Goal: Information Seeking & Learning: Learn about a topic

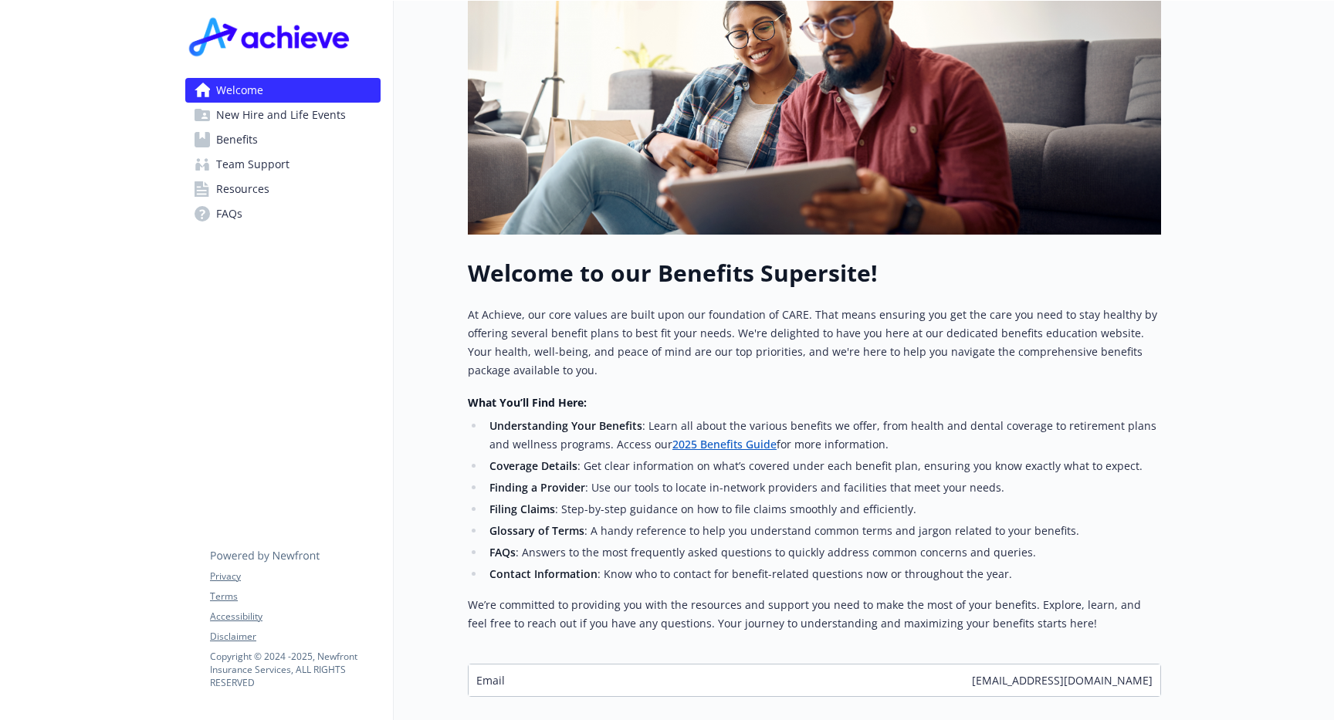
scroll to position [382, 0]
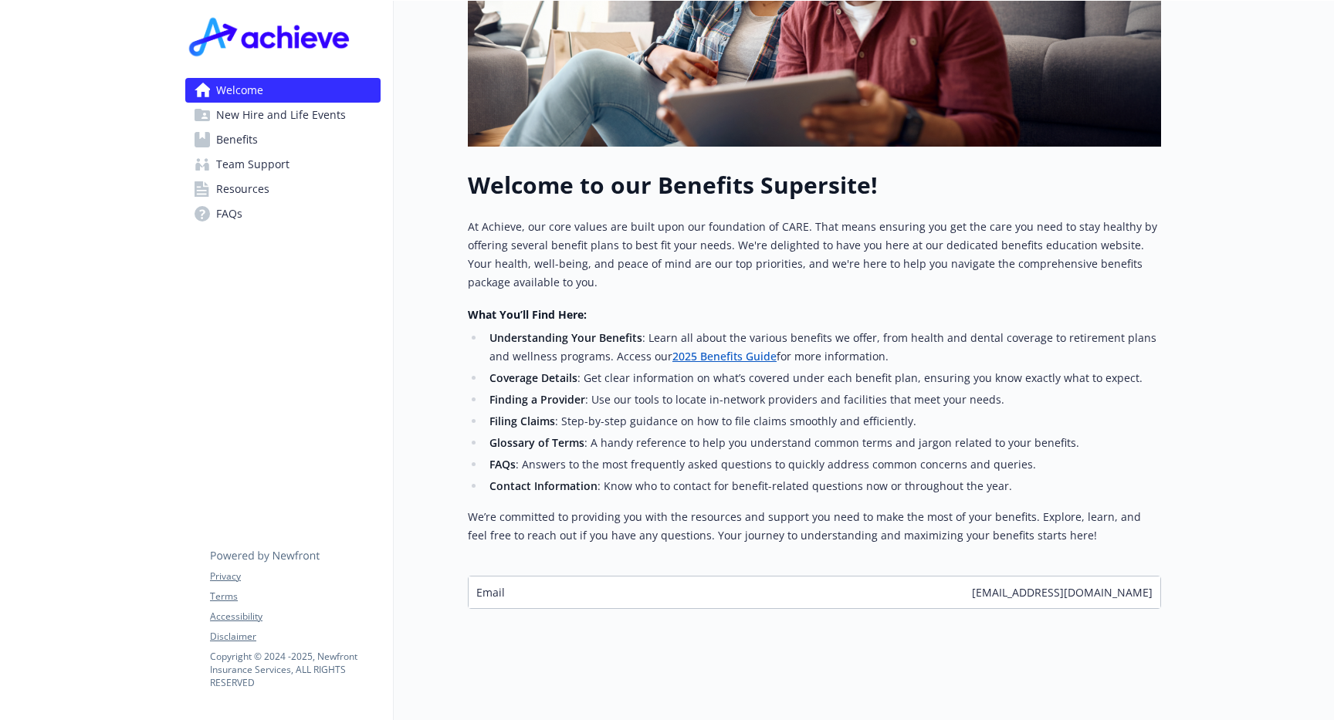
click at [264, 146] on link "Benefits" at bounding box center [282, 139] width 195 height 25
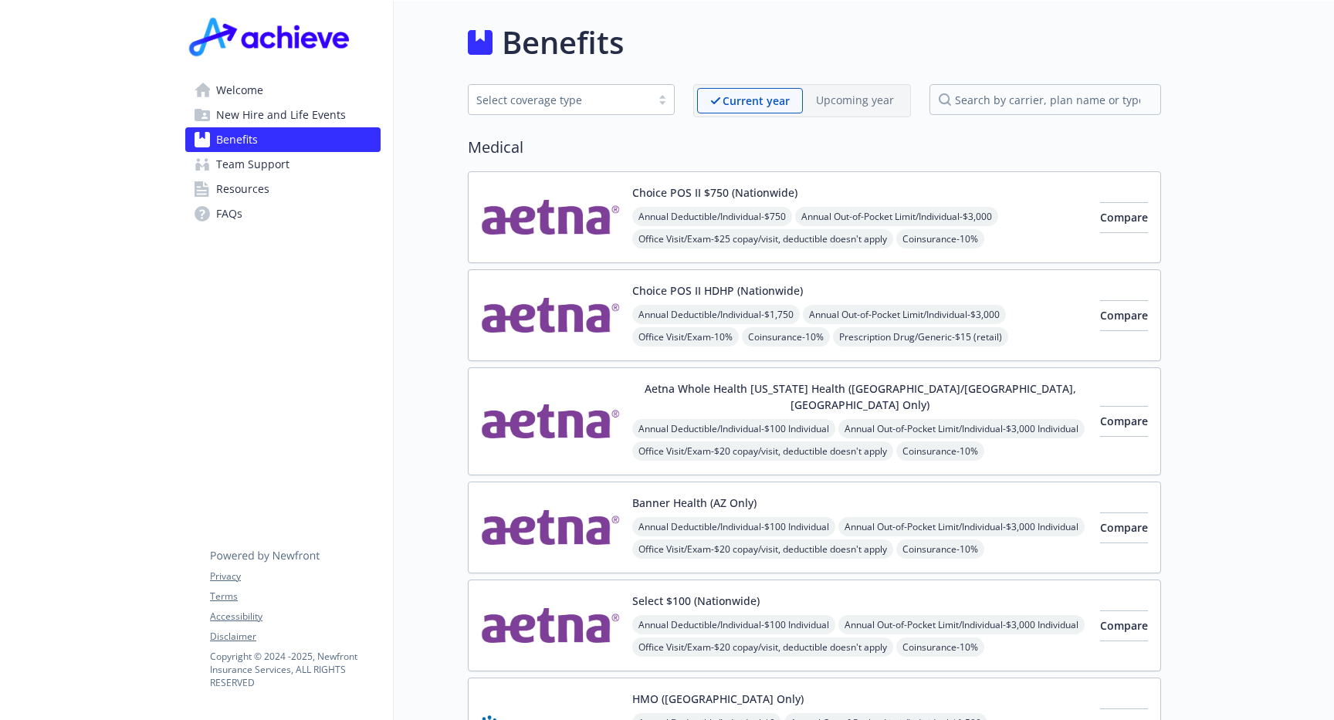
click at [529, 593] on img at bounding box center [550, 626] width 139 height 66
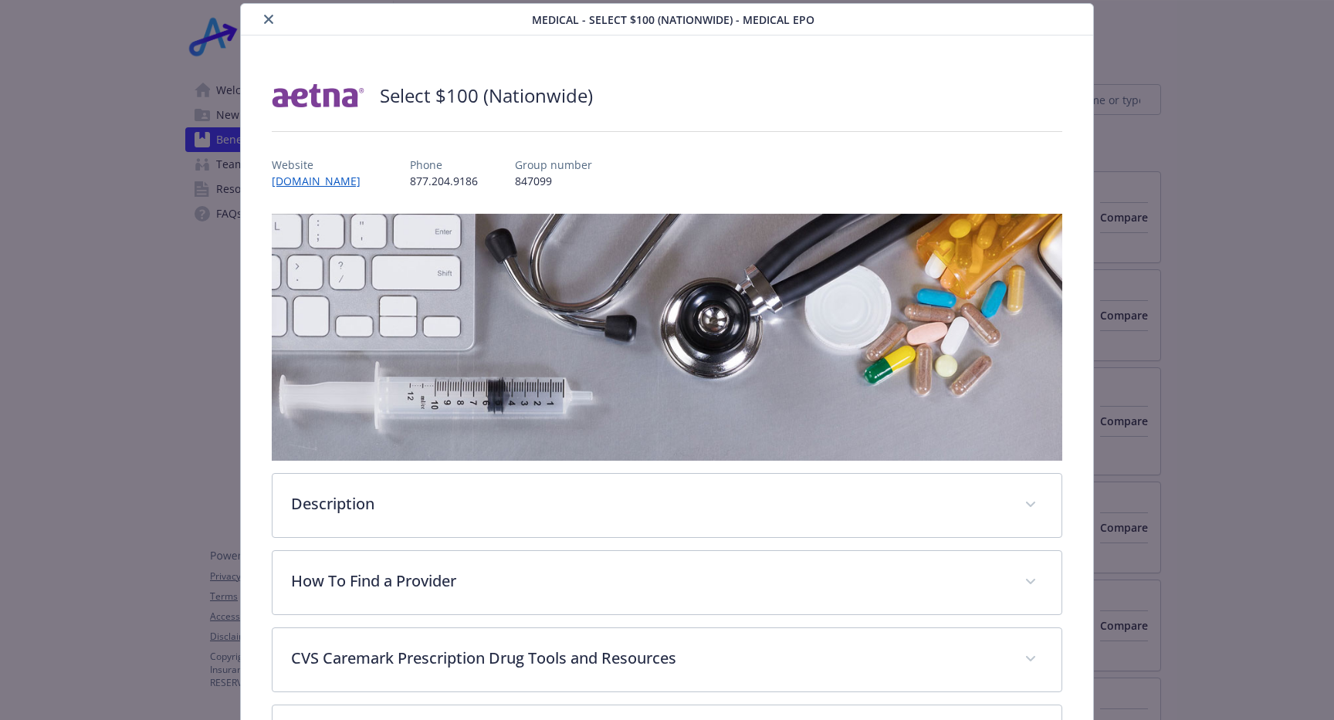
scroll to position [66, 0]
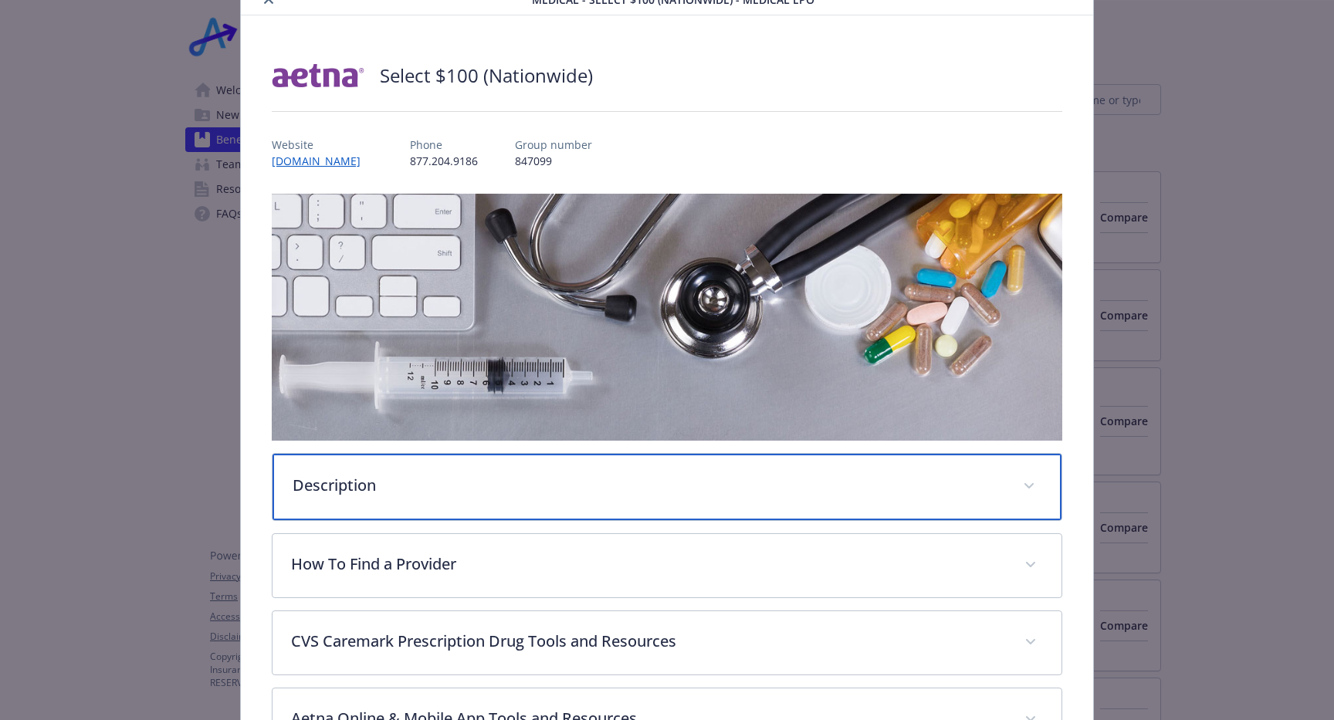
click at [561, 455] on div "Description" at bounding box center [667, 487] width 789 height 66
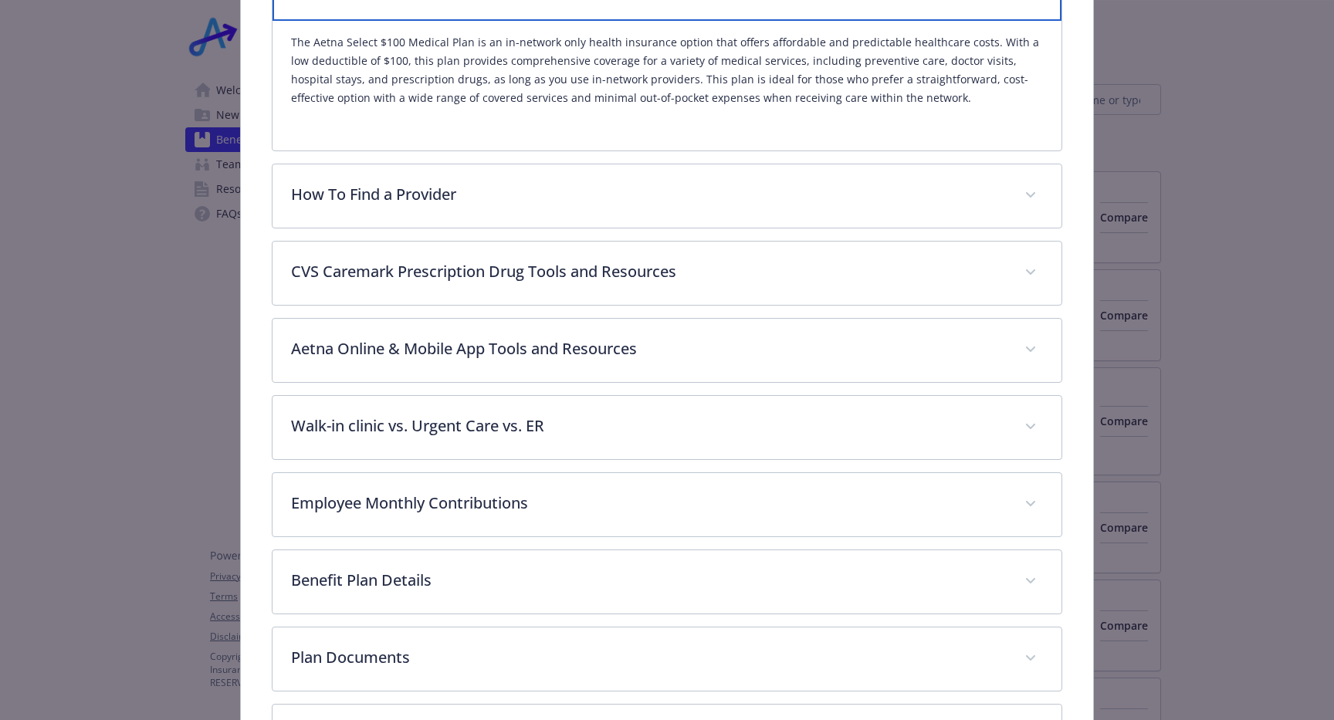
scroll to position [583, 0]
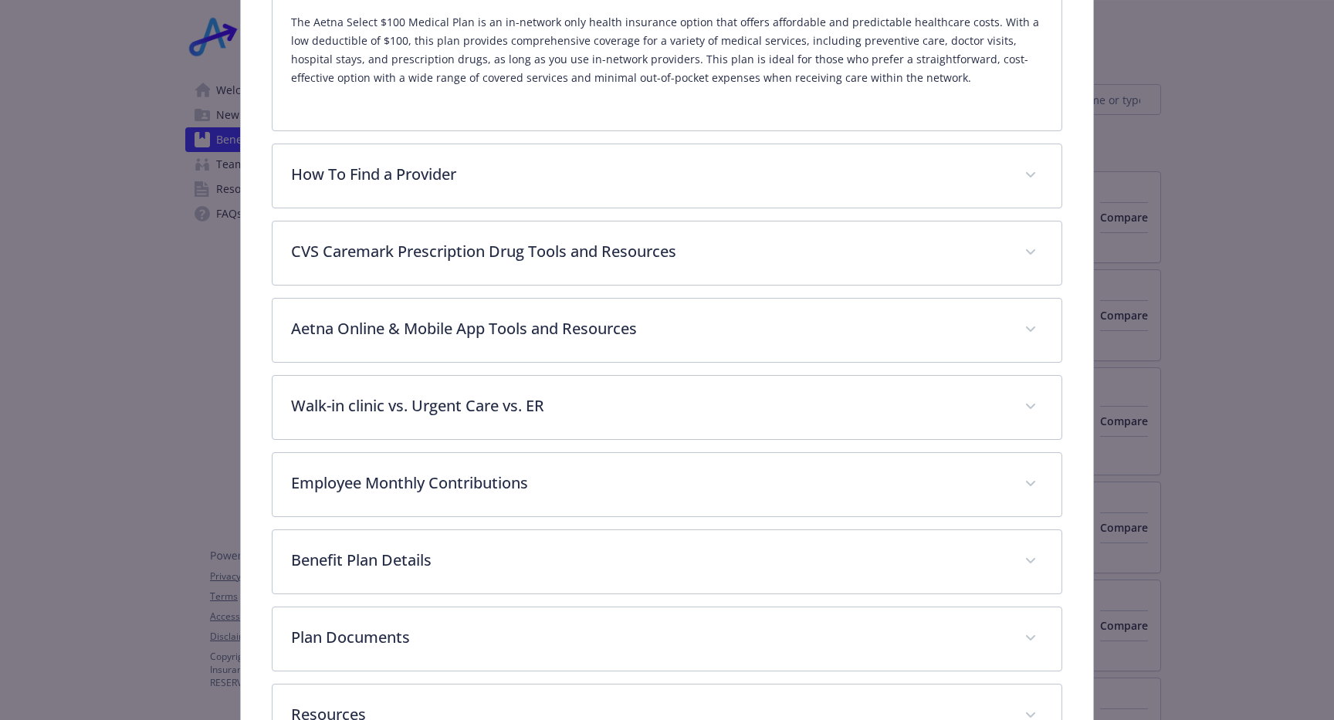
click at [500, 601] on div "Description The Aetna Select $100 Medical Plan is an in-network only health ins…" at bounding box center [667, 213] width 791 height 1072
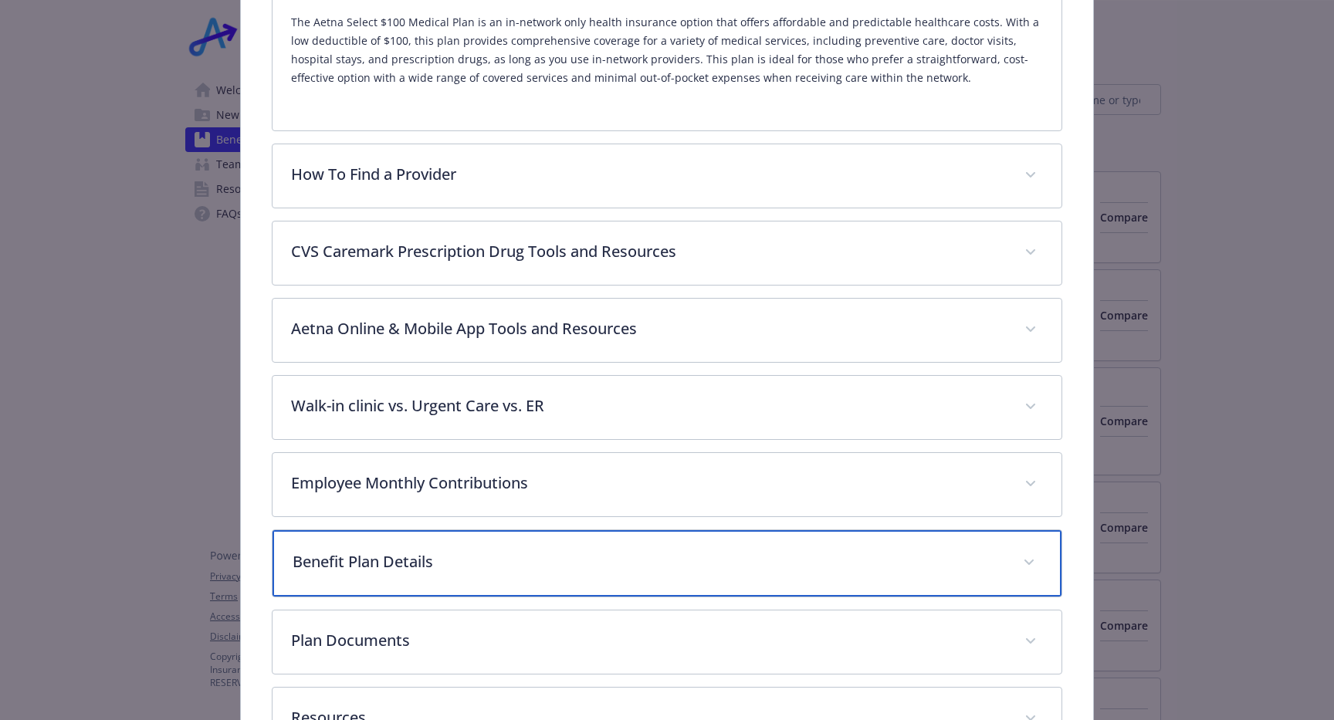
click at [500, 569] on p "Benefit Plan Details" at bounding box center [649, 561] width 712 height 23
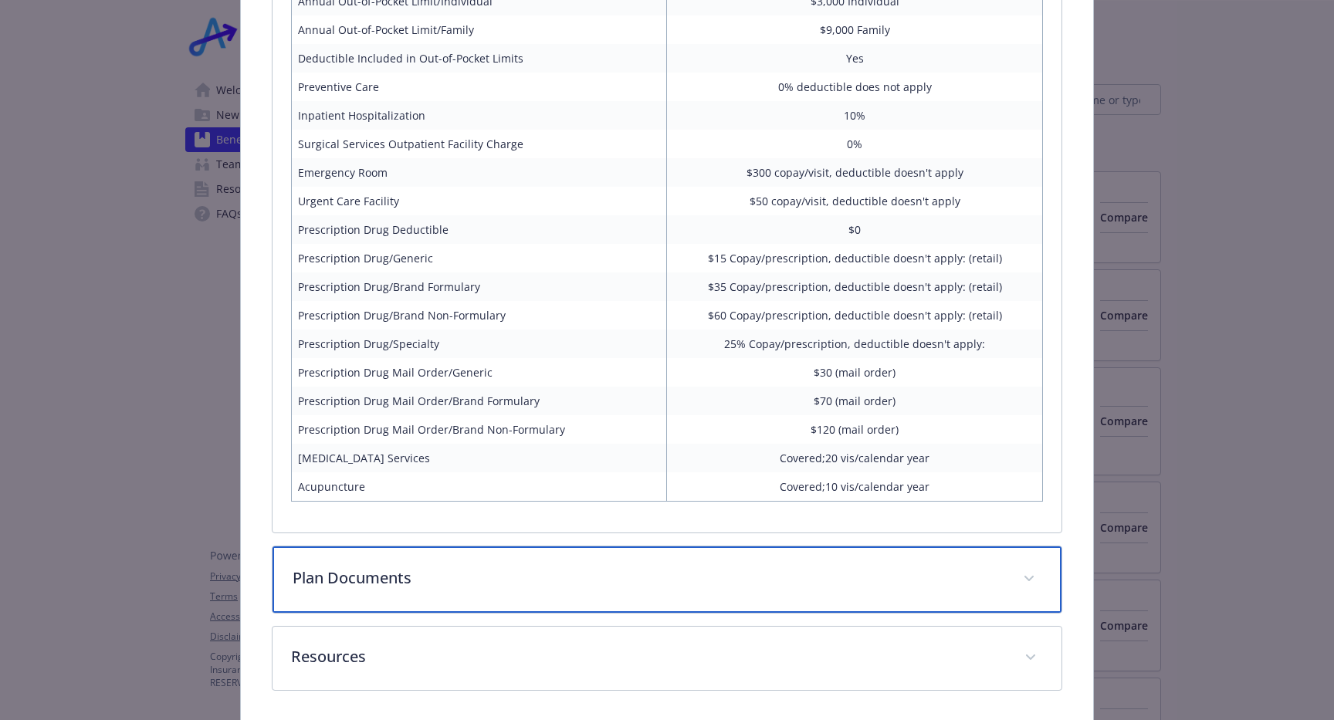
click at [500, 569] on p "Plan Documents" at bounding box center [649, 578] width 712 height 23
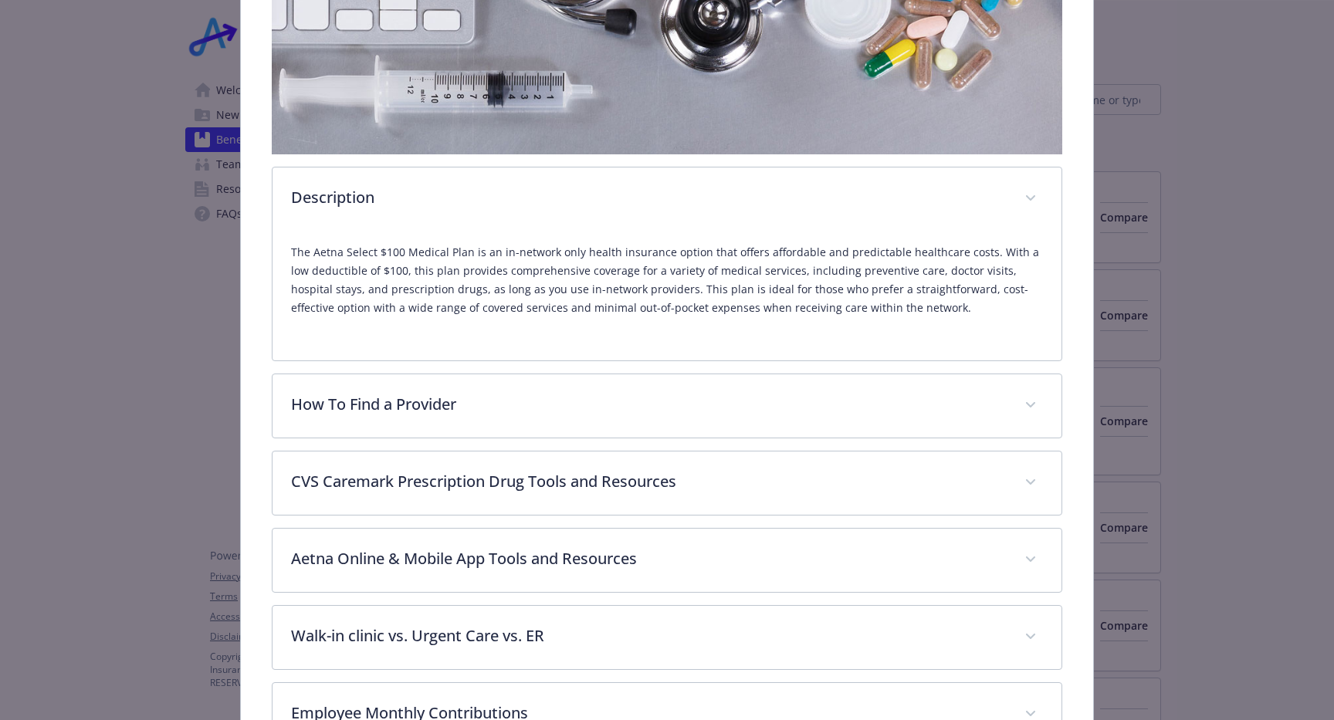
scroll to position [0, 0]
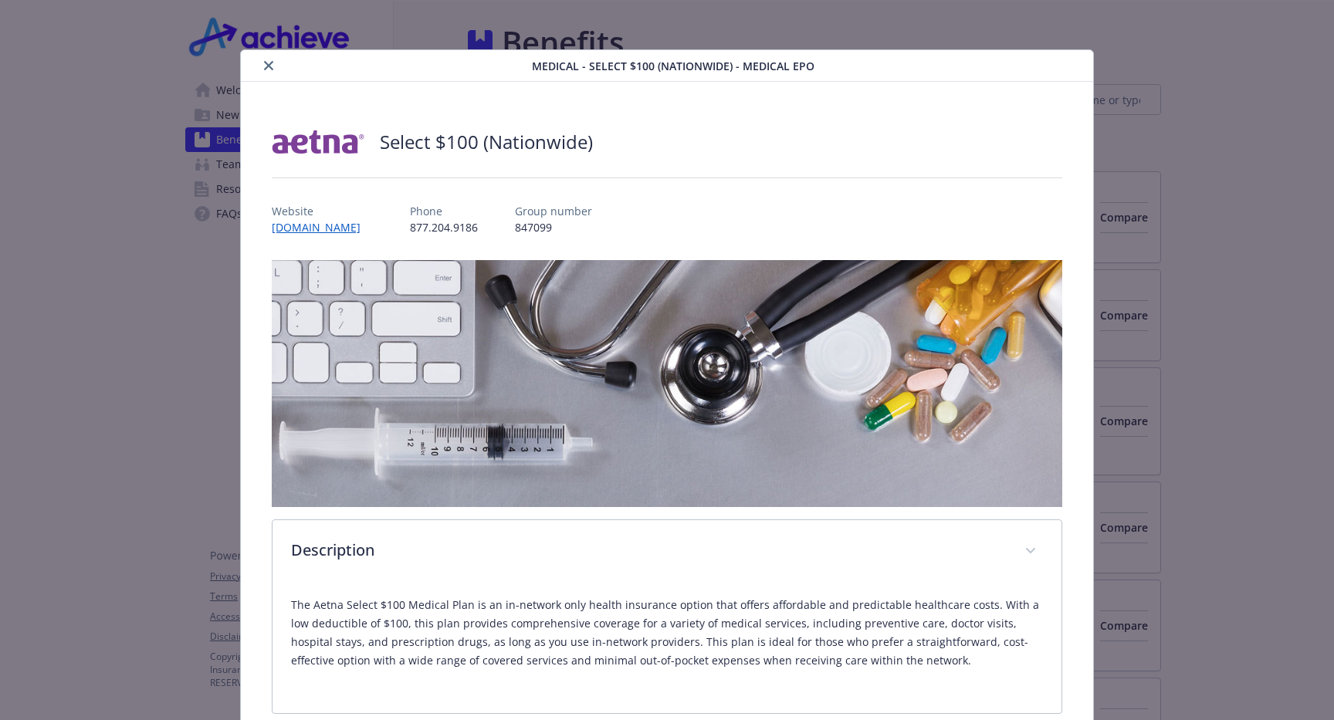
click at [270, 62] on icon "close" at bounding box center [268, 65] width 9 height 9
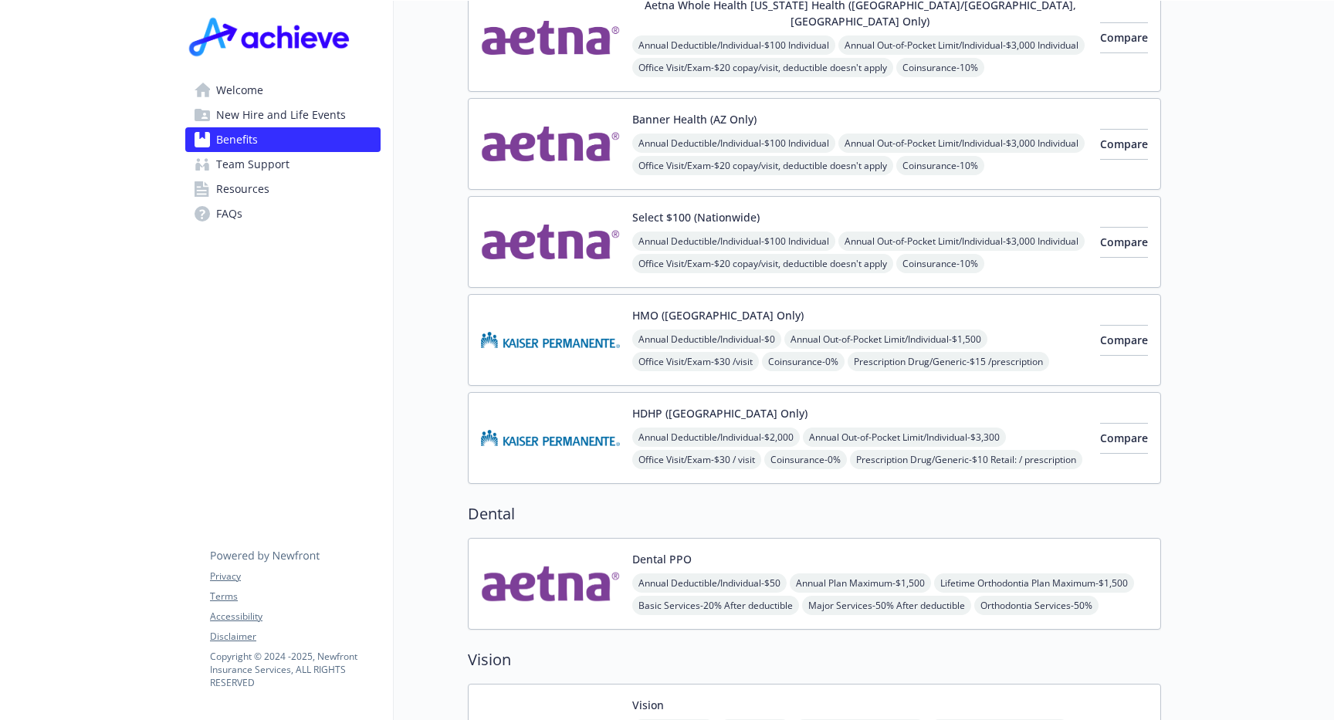
scroll to position [371, 0]
